Goal: Communication & Community: Ask a question

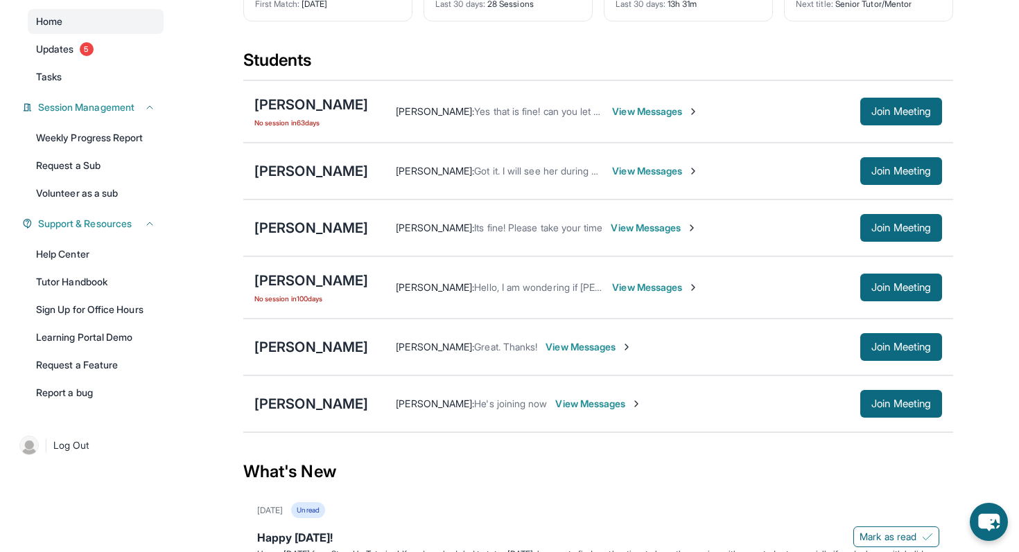
scroll to position [134, 0]
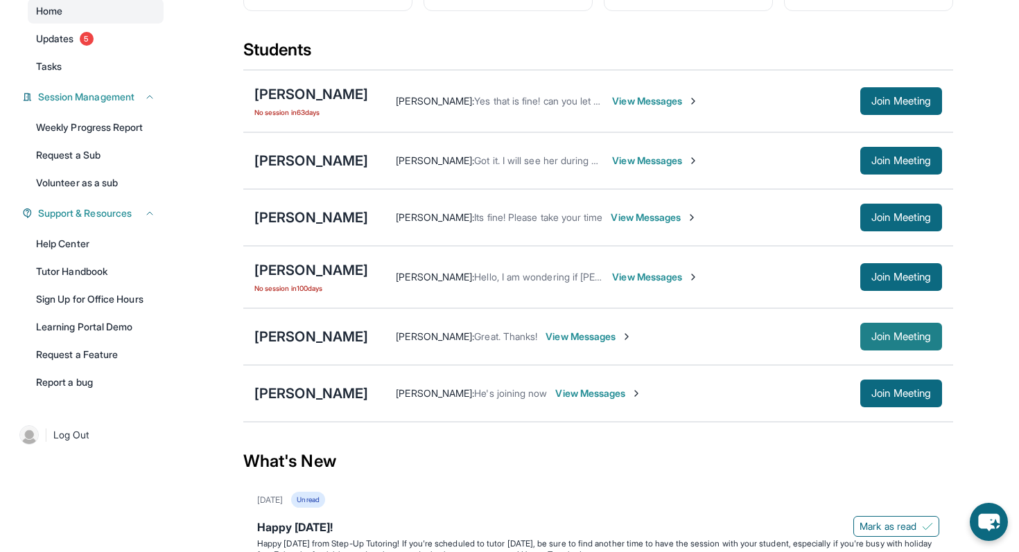
click at [871, 341] on span "Join Meeting" at bounding box center [901, 337] width 60 height 8
click at [590, 342] on span "View Messages" at bounding box center [588, 337] width 87 height 14
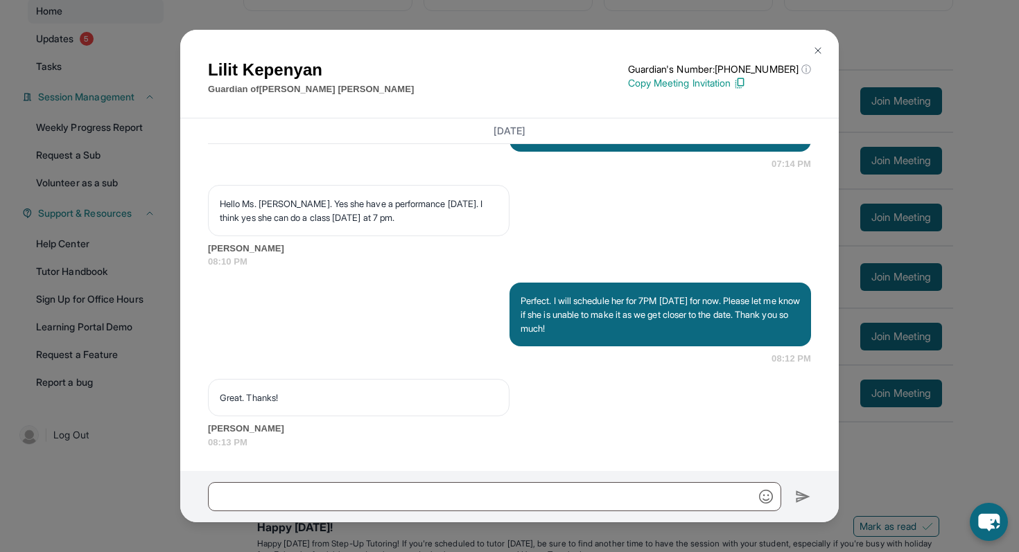
scroll to position [28516, 0]
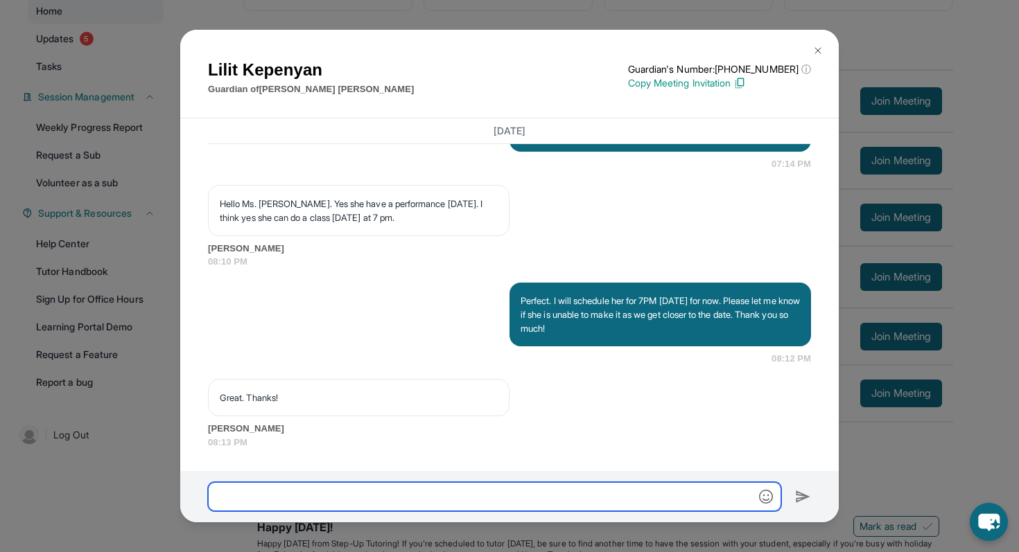
click at [490, 502] on input "text" at bounding box center [494, 496] width 573 height 29
type input "**********"
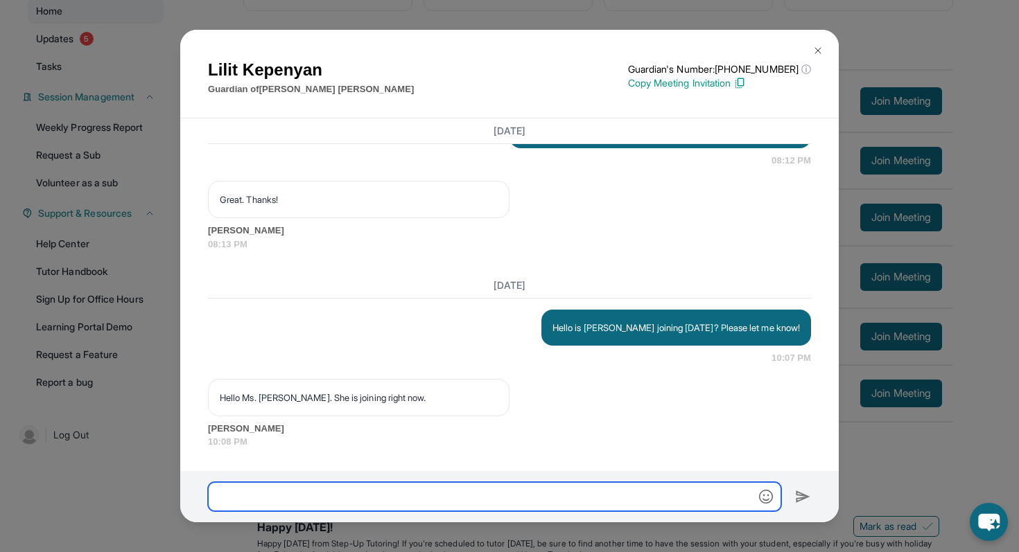
scroll to position [28714, 0]
type input "*"
type input "**********"
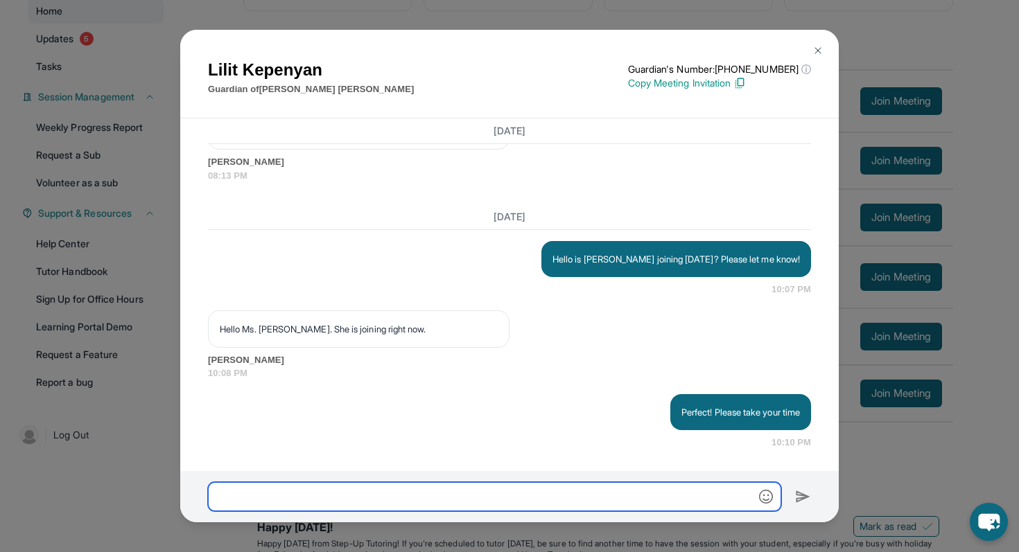
scroll to position [28784, 0]
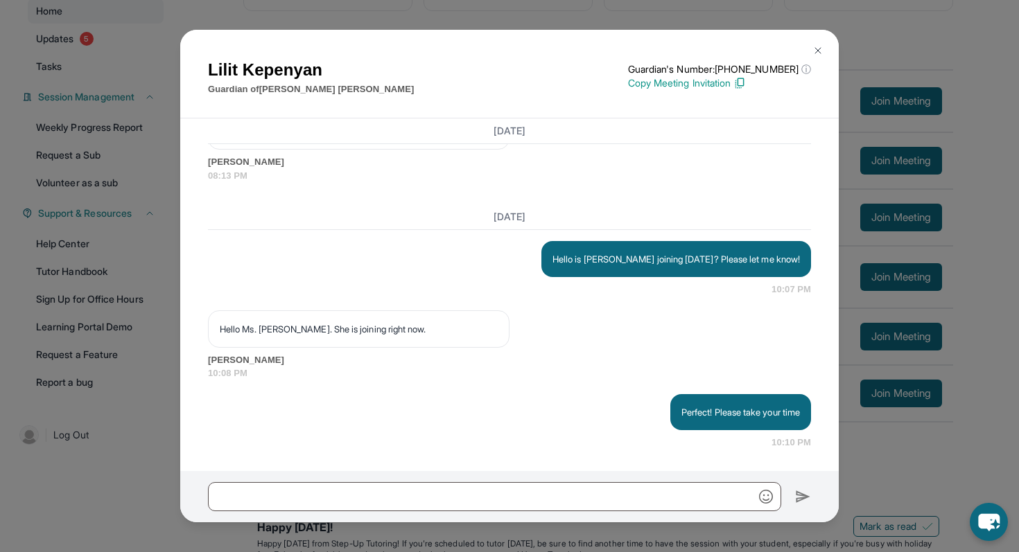
click at [942, 50] on div "[PERSON_NAME] Guardian of [PERSON_NAME] Guardian's Number: [PHONE_NUMBER] ⓘ Thi…" at bounding box center [509, 276] width 1019 height 552
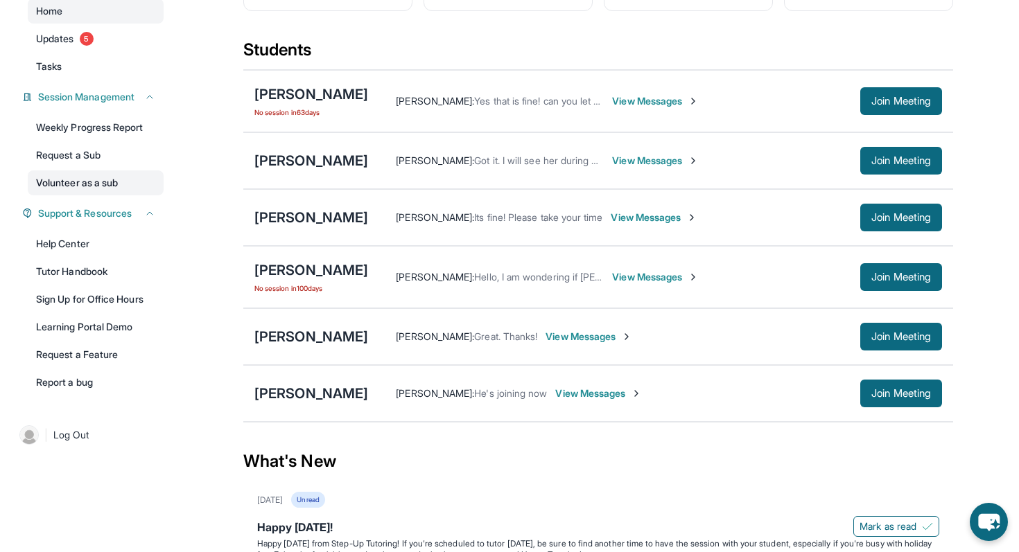
click at [98, 191] on link "Volunteer as a sub" at bounding box center [96, 182] width 136 height 25
